Goal: Information Seeking & Learning: Learn about a topic

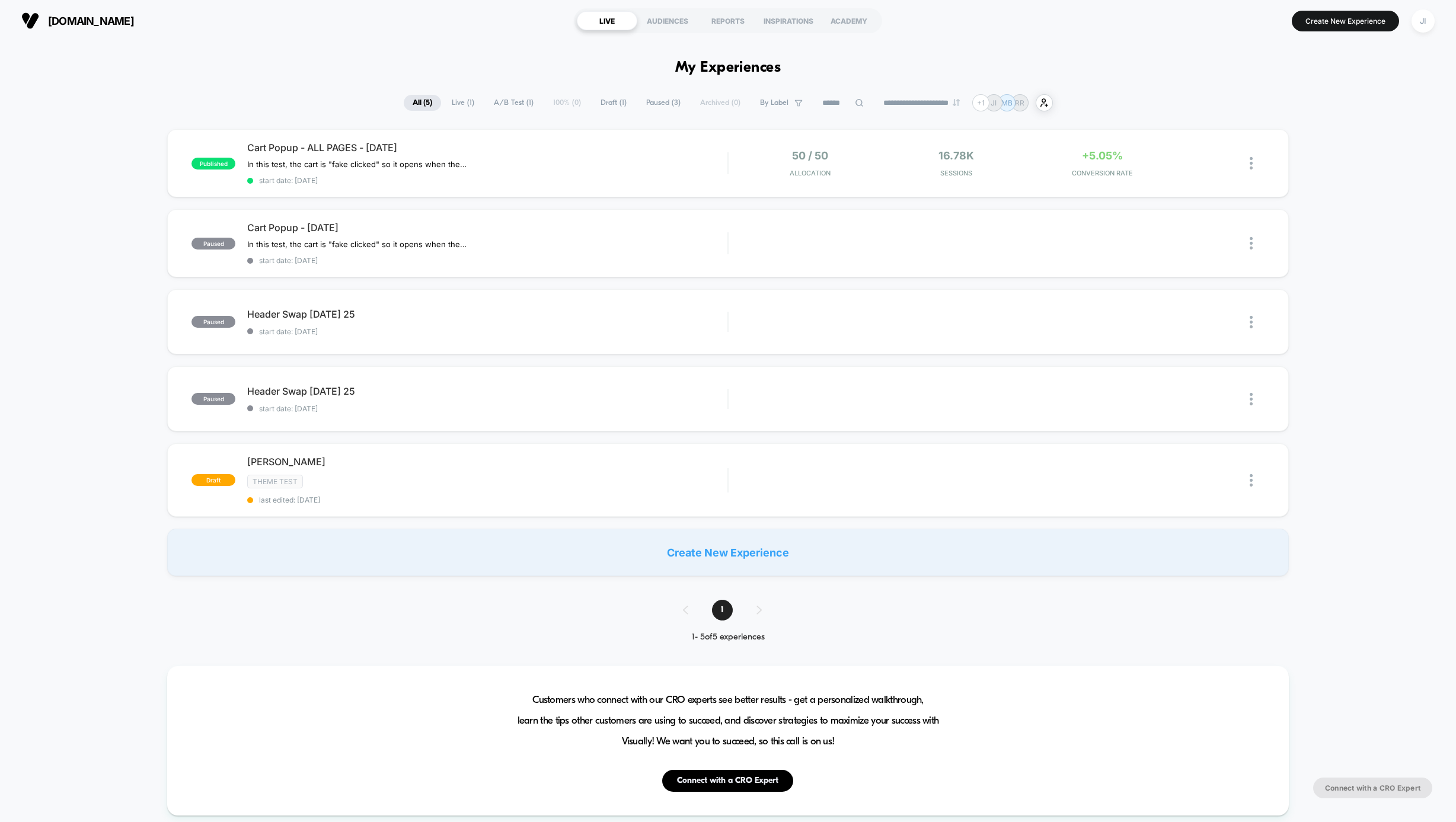
click at [91, 178] on div "published Cart Popup - ALL PAGES - Sept 23 2025 In this test, the cart is "fake…" at bounding box center [728, 352] width 1456 height 447
click at [1250, 167] on img at bounding box center [1250, 164] width 3 height 12
click at [1309, 214] on div "published Cart Popup - ALL PAGES - Sept 23 2025 In this test, the cart is "fake…" at bounding box center [728, 352] width 1456 height 447
click at [1171, 173] on span "CONVERSION RATE" at bounding box center [1102, 173] width 140 height 8
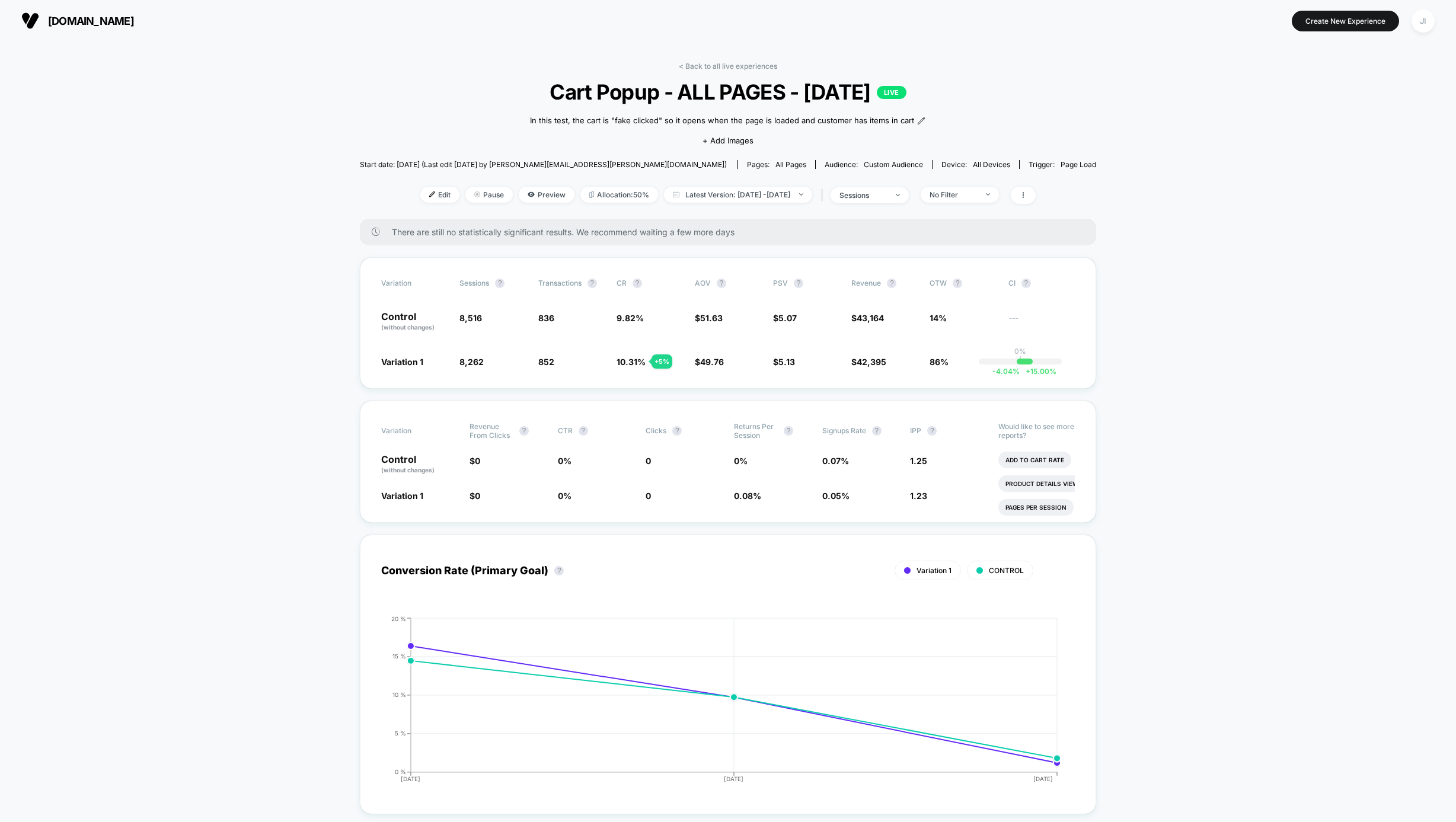
click at [1036, 200] on span at bounding box center [1023, 195] width 25 height 17
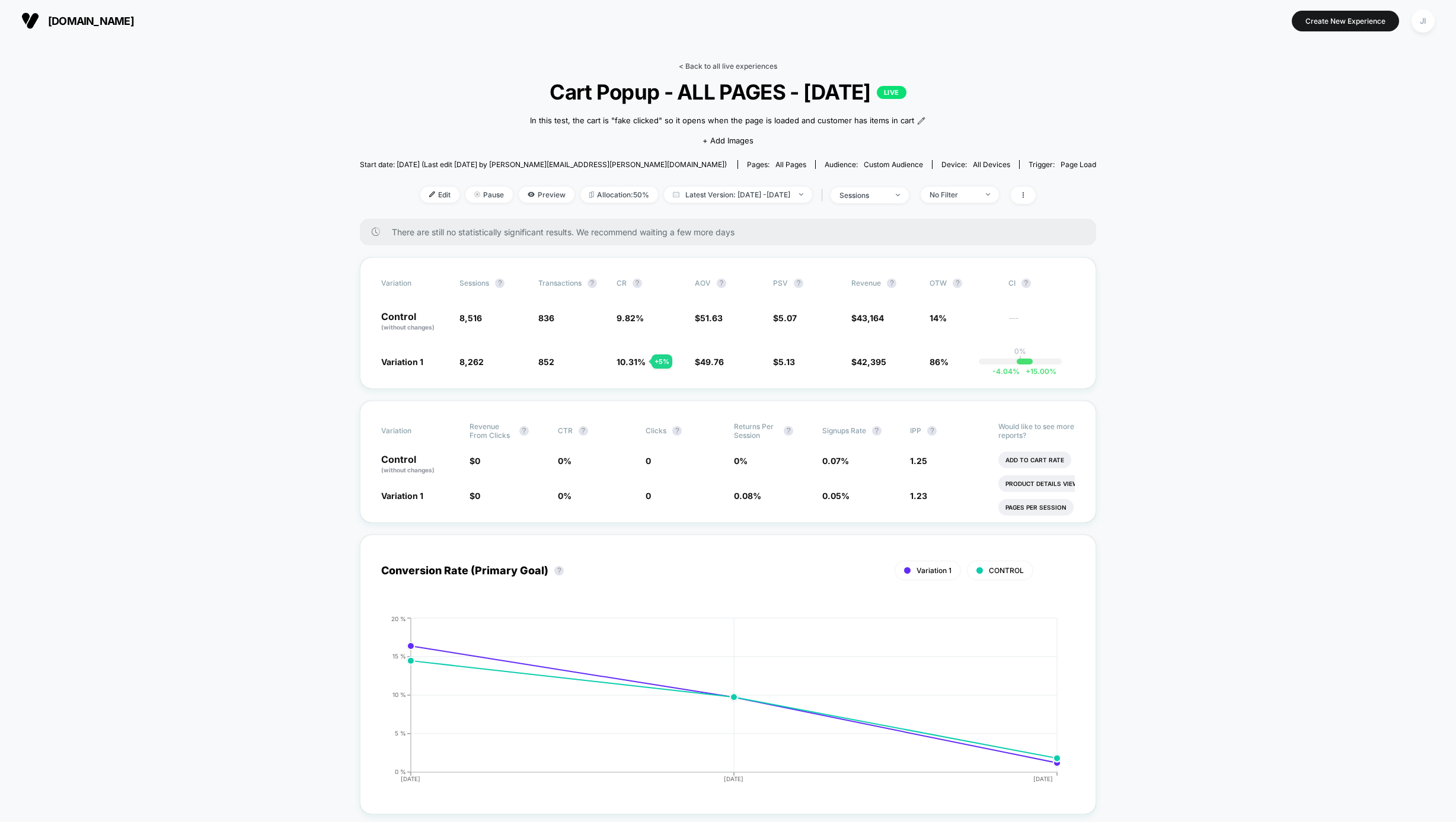
click at [704, 64] on link "< Back to all live experiences" at bounding box center [728, 66] width 99 height 9
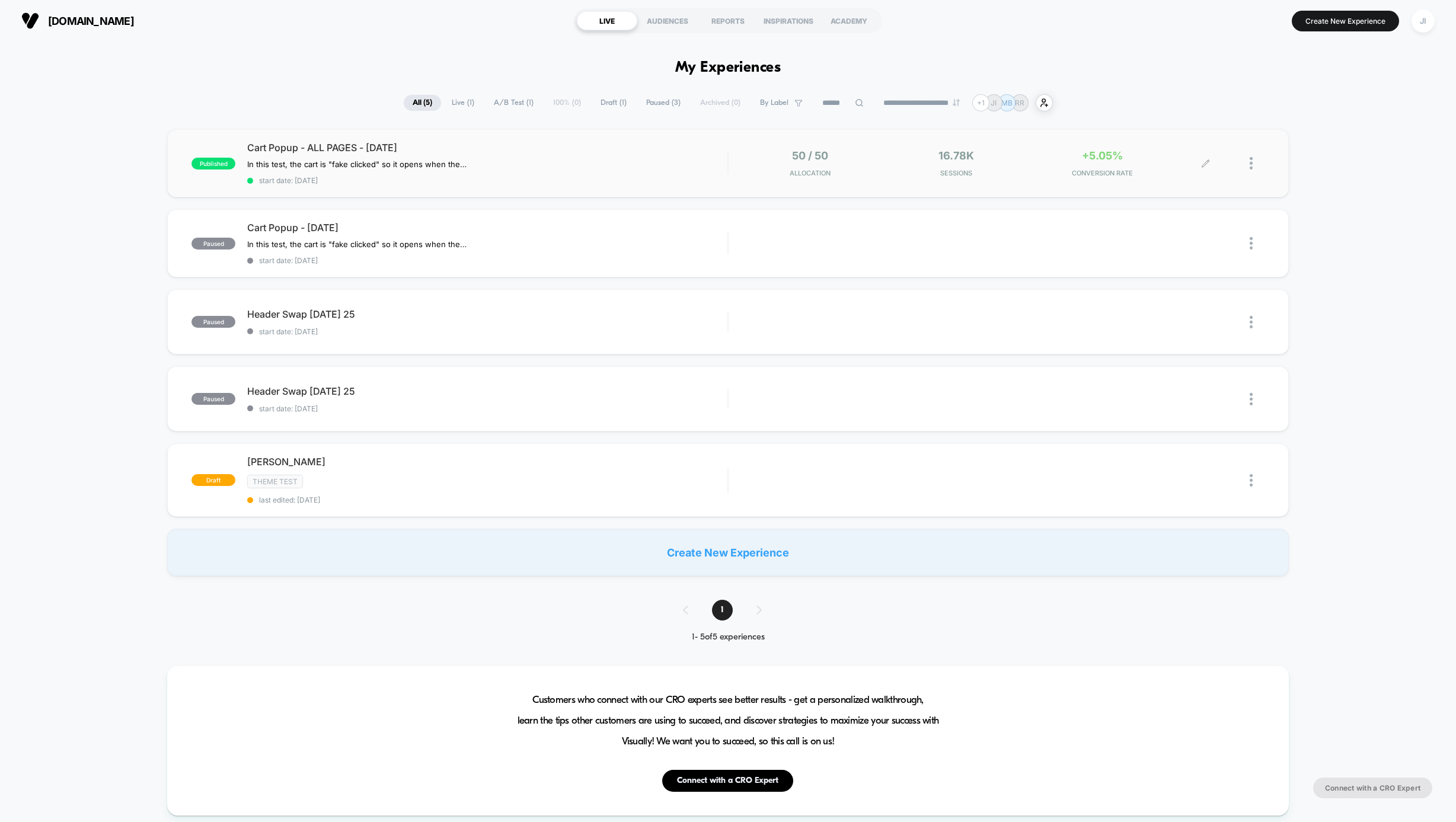
click at [1253, 166] on div at bounding box center [1257, 163] width 15 height 28
click at [1193, 206] on div "Export Data" at bounding box center [1191, 205] width 107 height 27
click at [117, 338] on div "published Cart Popup - ALL PAGES - Sept 23 2025 In this test, the cart is "fake…" at bounding box center [728, 352] width 1456 height 447
click at [1046, 165] on div "+5.05% CONVERSION RATE" at bounding box center [1102, 163] width 140 height 28
